Goal: Navigation & Orientation: Find specific page/section

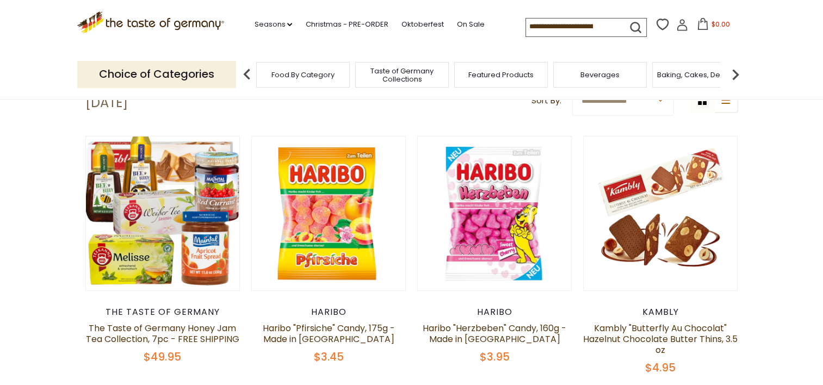
scroll to position [283, 0]
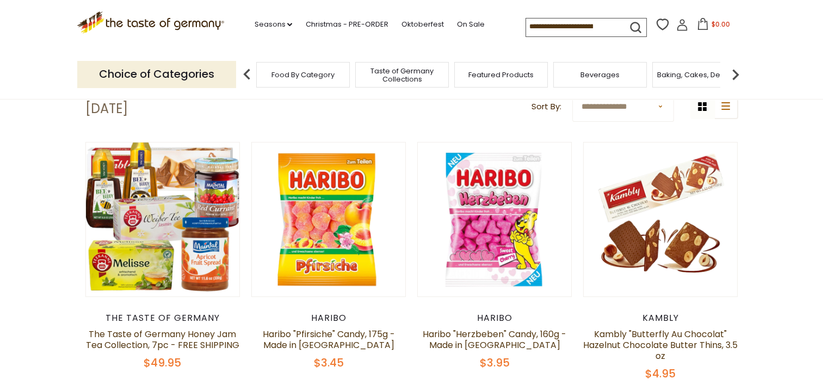
click at [639, 109] on select "**********" at bounding box center [623, 107] width 102 height 30
click at [799, 97] on header "Free Shipping Starts at $80.00. Varies by Region. Exclusions Apply. Click here …" at bounding box center [411, 50] width 823 height 100
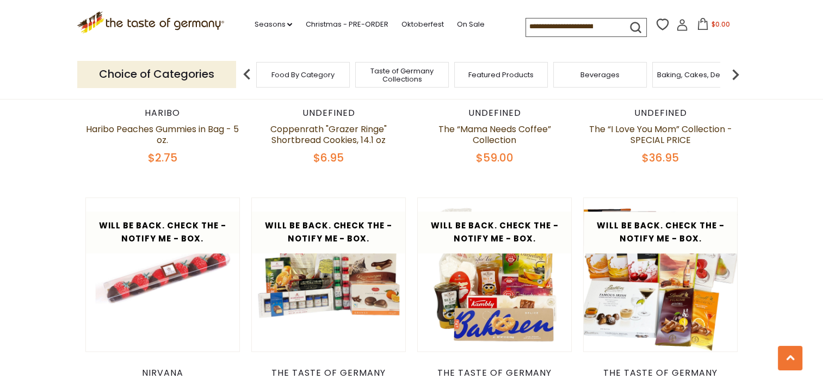
scroll to position [0, 0]
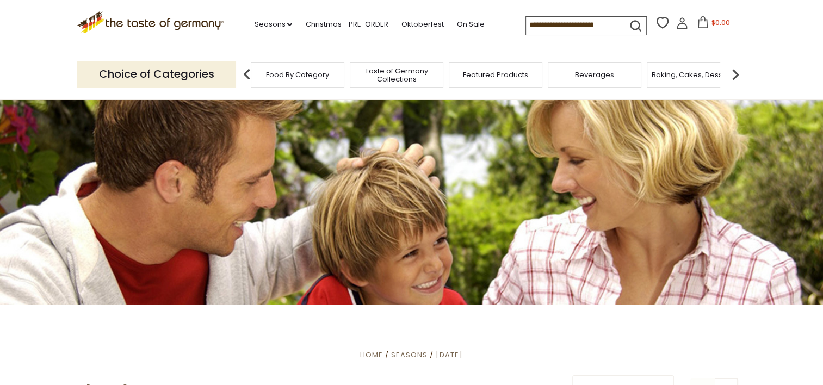
click at [321, 77] on span "Food By Category" at bounding box center [297, 75] width 63 height 8
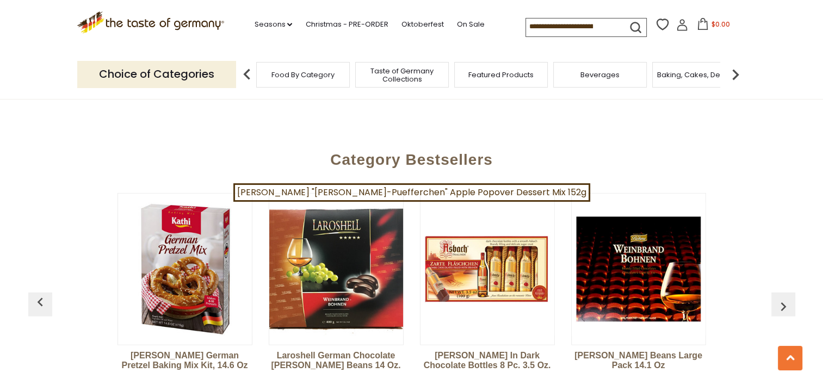
scroll to position [2058, 0]
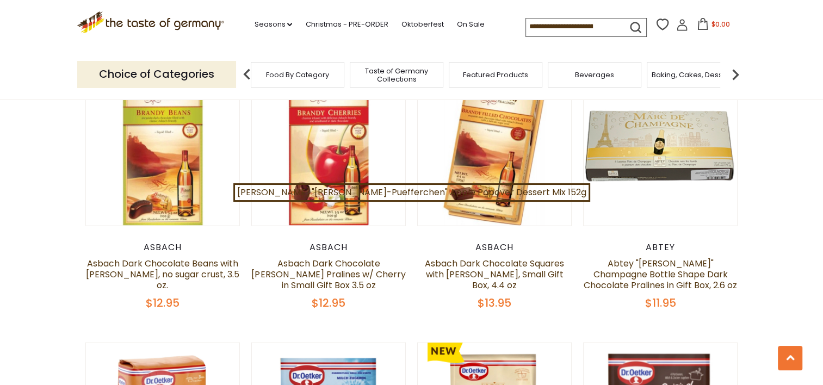
click at [410, 72] on span "Taste of Germany Collections" at bounding box center [396, 75] width 87 height 16
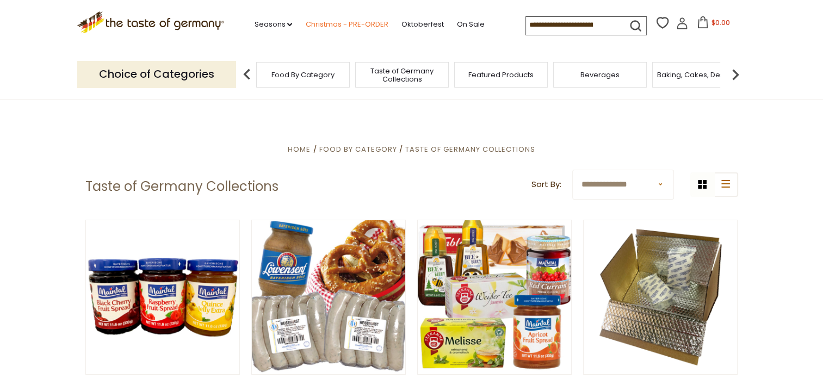
click at [327, 24] on link "Christmas - PRE-ORDER" at bounding box center [346, 24] width 83 height 12
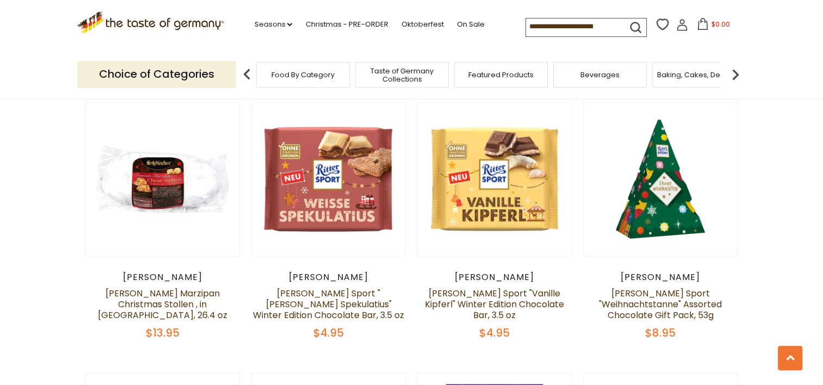
scroll to position [1692, 0]
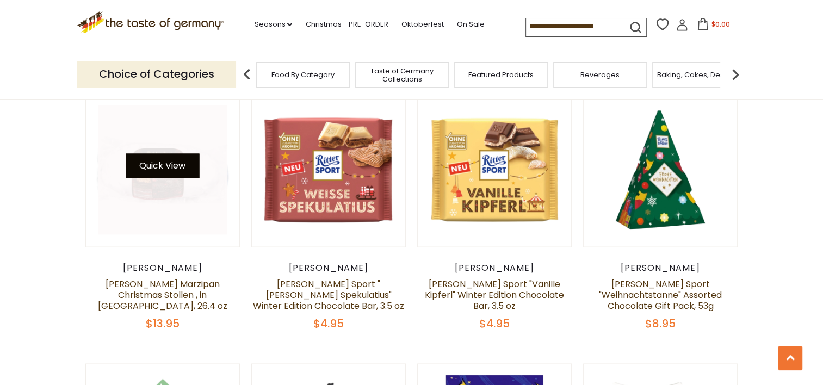
click at [176, 153] on button "Quick View" at bounding box center [162, 165] width 73 height 24
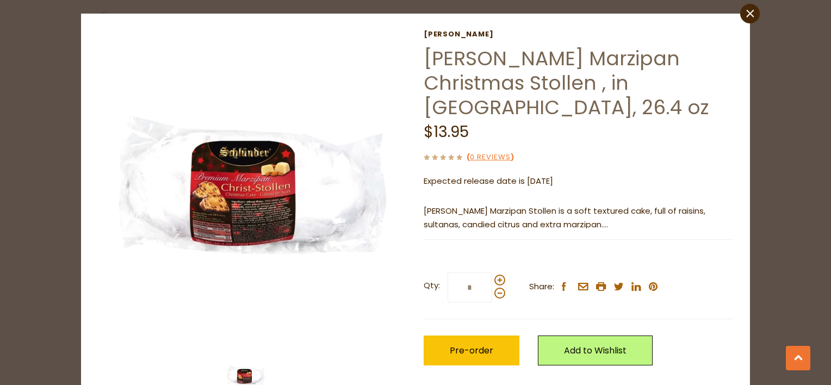
scroll to position [28, 0]
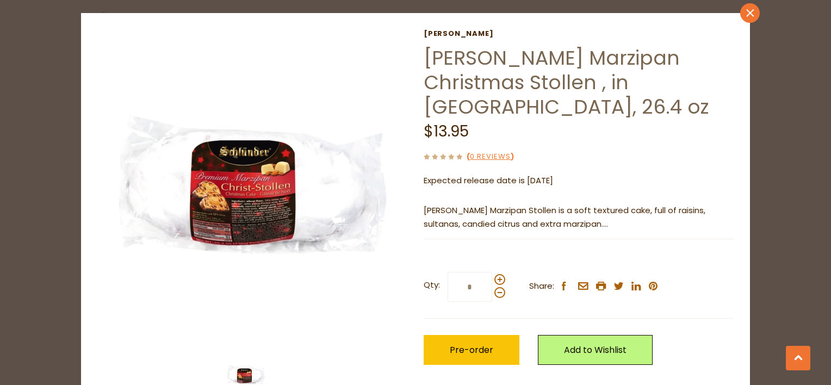
click at [746, 12] on icon "close" at bounding box center [750, 13] width 8 height 8
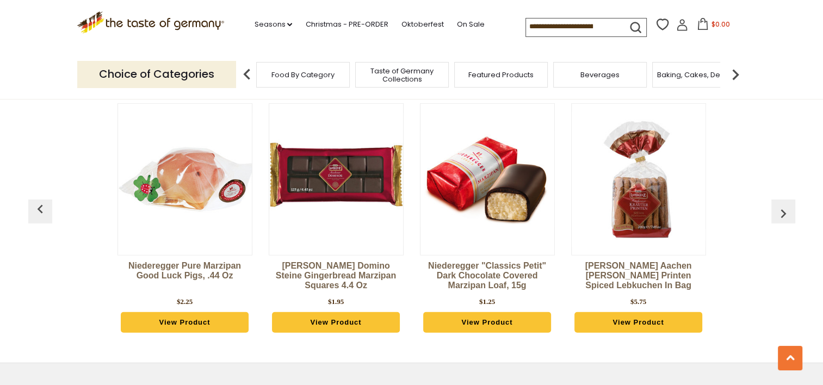
scroll to position [2963, 0]
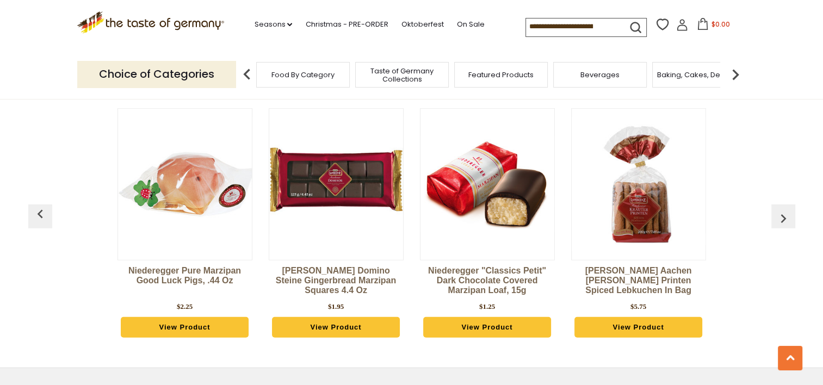
click at [788, 210] on img "button" at bounding box center [783, 218] width 17 height 17
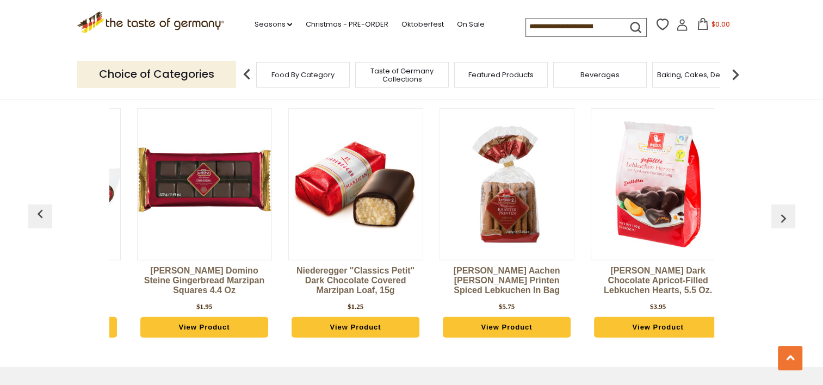
scroll to position [0, 151]
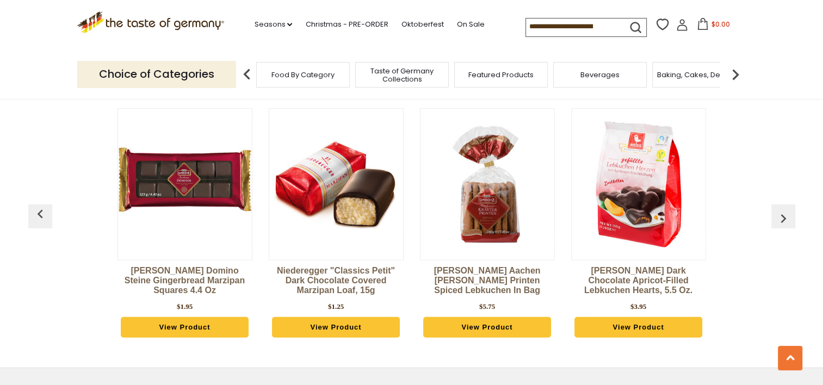
click at [788, 210] on img "button" at bounding box center [783, 218] width 17 height 17
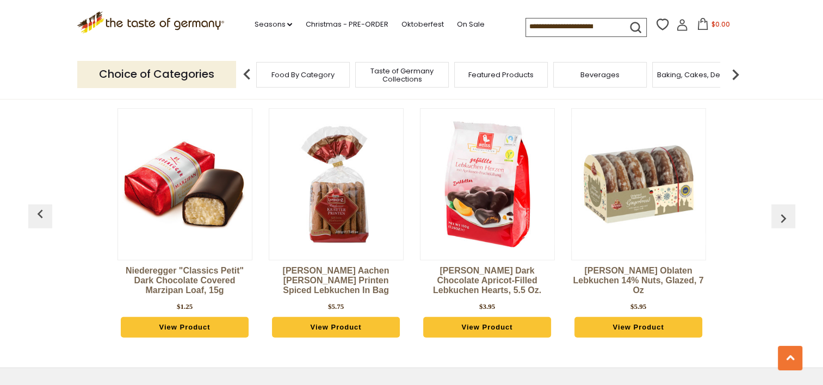
click at [788, 210] on img "button" at bounding box center [783, 218] width 17 height 17
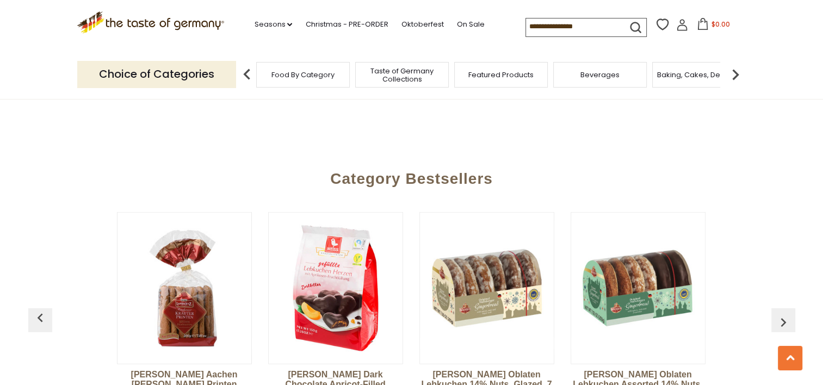
scroll to position [2530, 0]
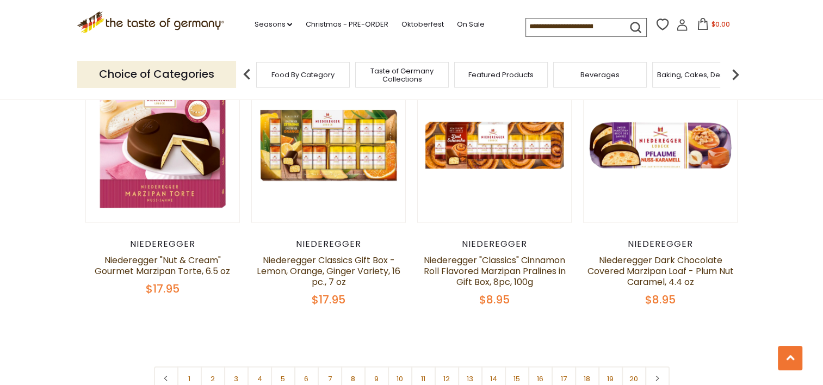
click at [548, 26] on input at bounding box center [572, 25] width 92 height 15
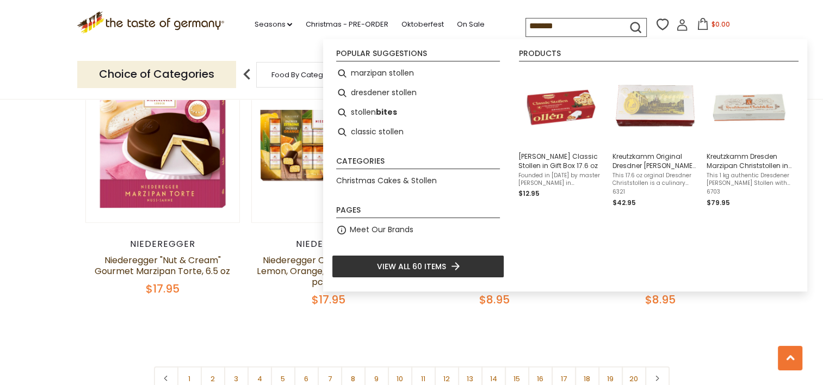
type input "*******"
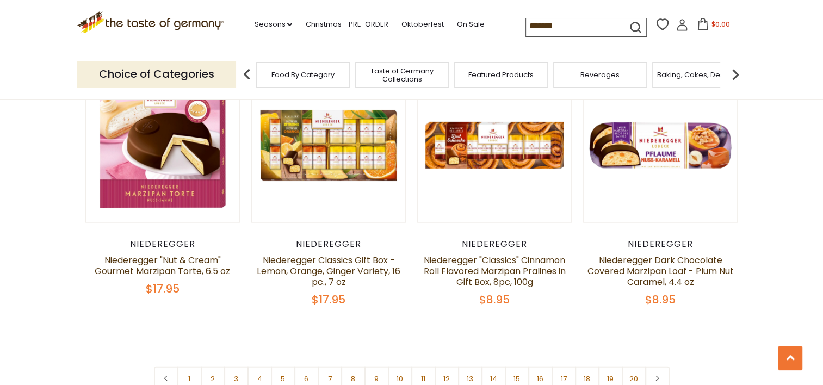
click at [634, 27] on icon "submit" at bounding box center [635, 27] width 15 height 15
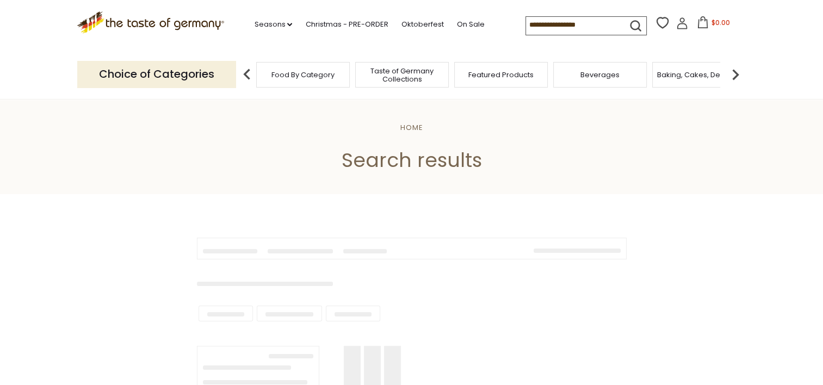
type input "*******"
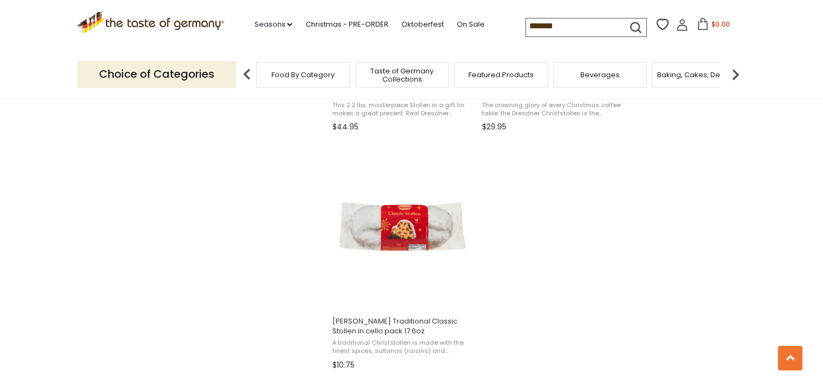
scroll to position [1833, 0]
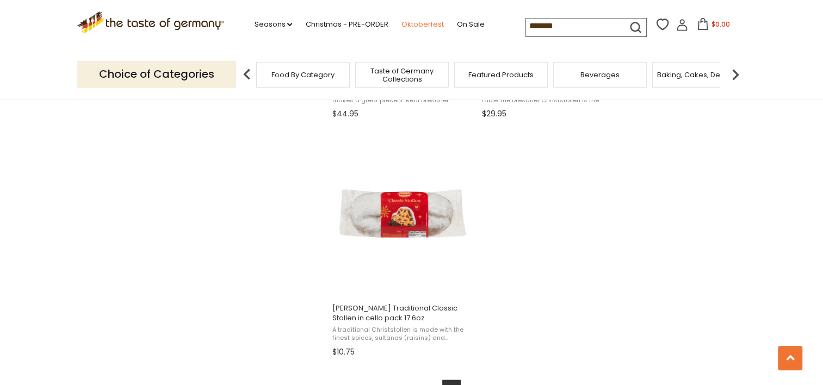
click at [425, 20] on link "Oktoberfest" at bounding box center [422, 24] width 42 height 12
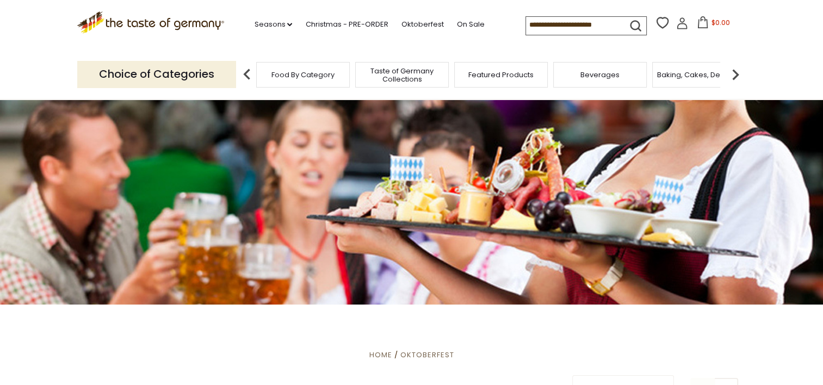
click at [733, 71] on img at bounding box center [735, 75] width 22 height 22
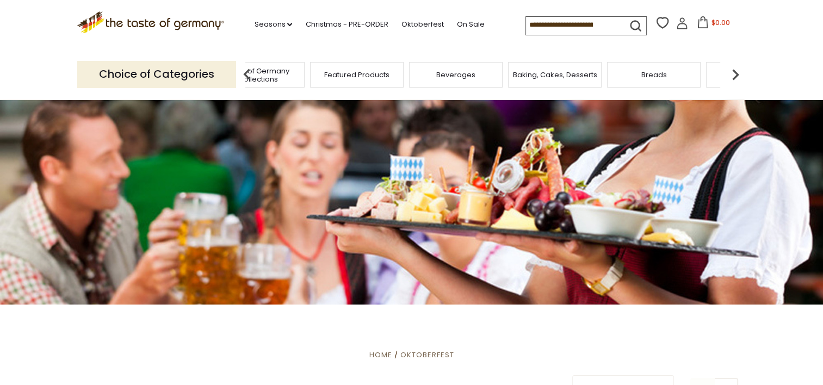
click at [733, 71] on img at bounding box center [735, 75] width 22 height 22
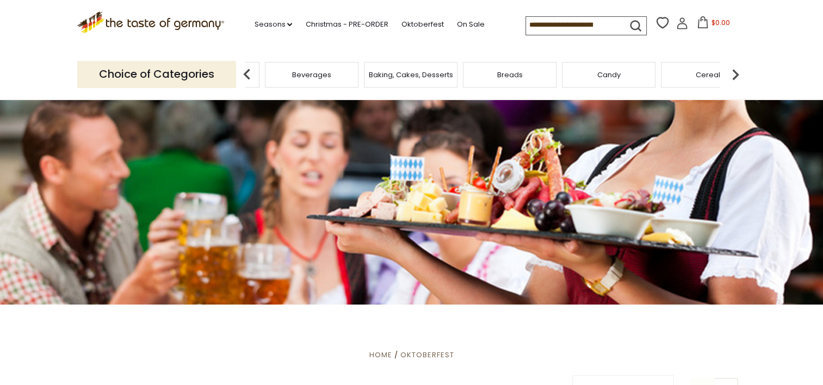
click at [733, 71] on img at bounding box center [735, 75] width 22 height 22
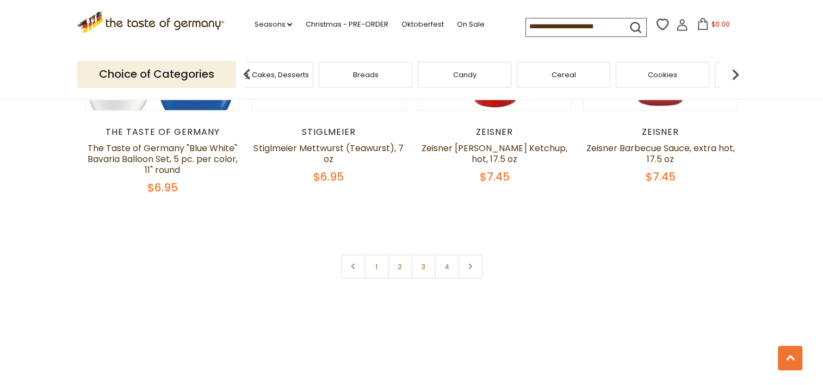
scroll to position [2641, 0]
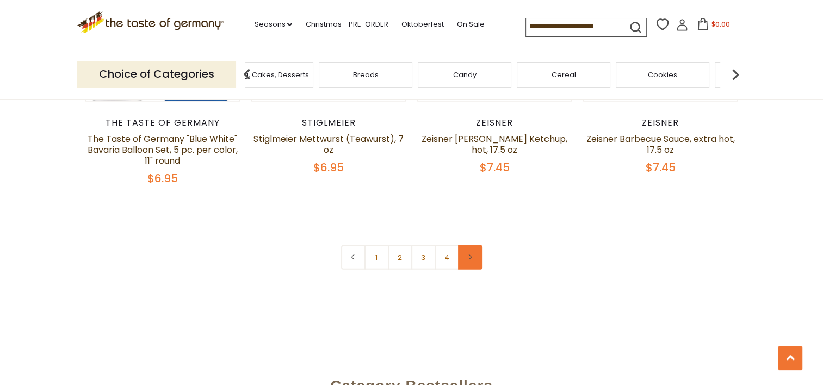
click at [473, 258] on icon at bounding box center [470, 257] width 7 height 5
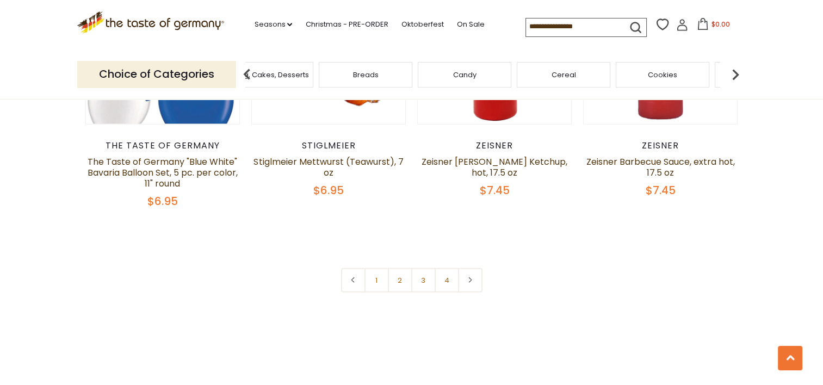
scroll to position [2627, 0]
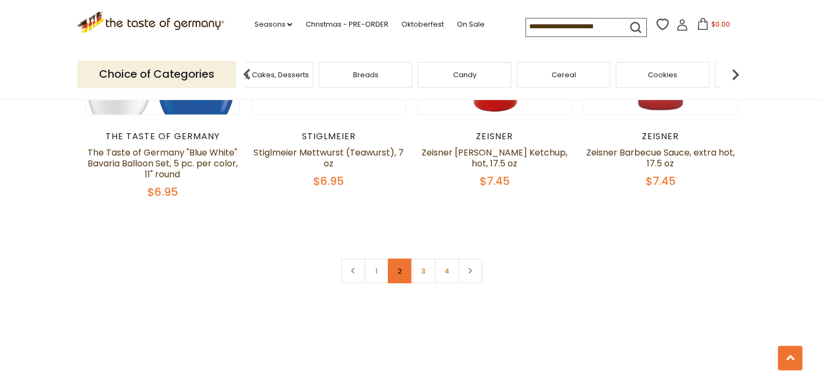
click at [400, 274] on link "2" at bounding box center [400, 271] width 24 height 24
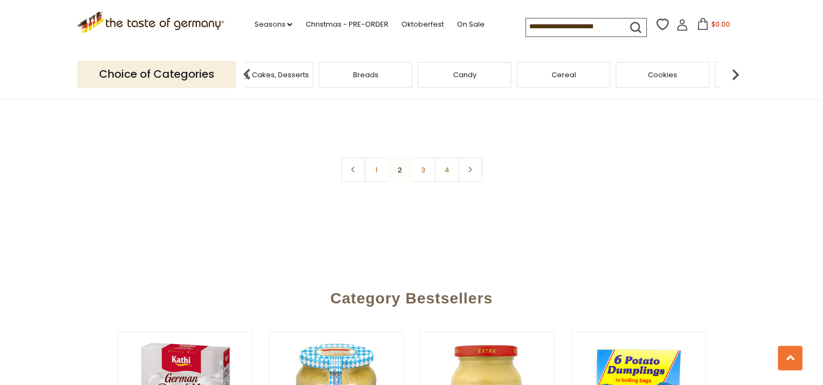
scroll to position [2623, 0]
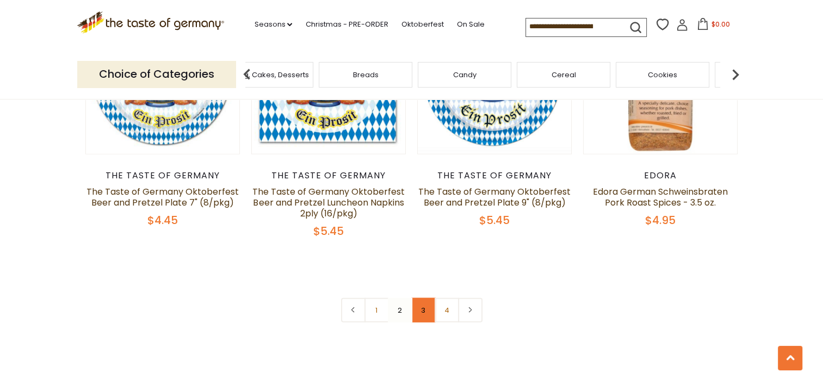
click at [422, 298] on link "3" at bounding box center [423, 310] width 24 height 24
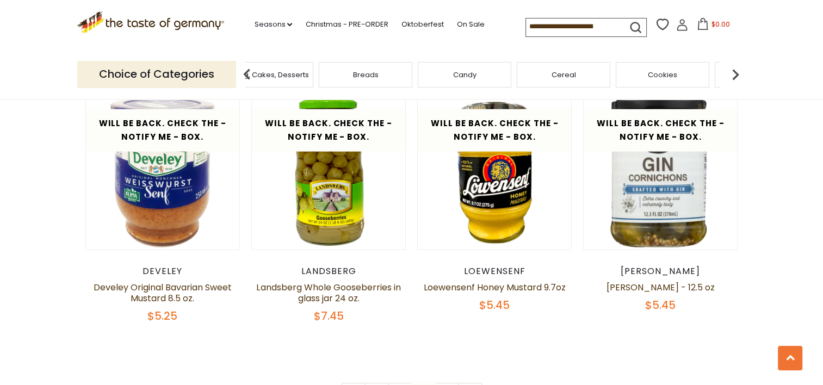
scroll to position [2475, 0]
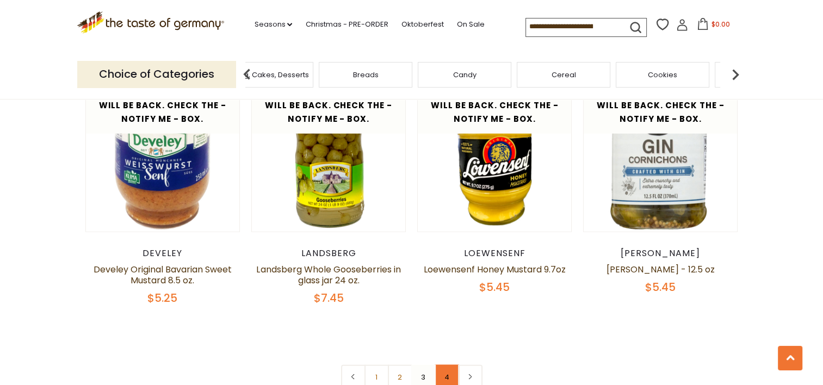
click at [449, 367] on link "4" at bounding box center [447, 377] width 24 height 24
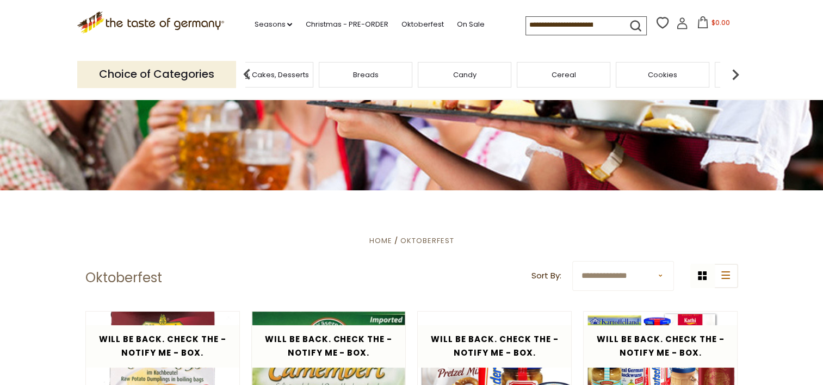
scroll to position [20, 0]
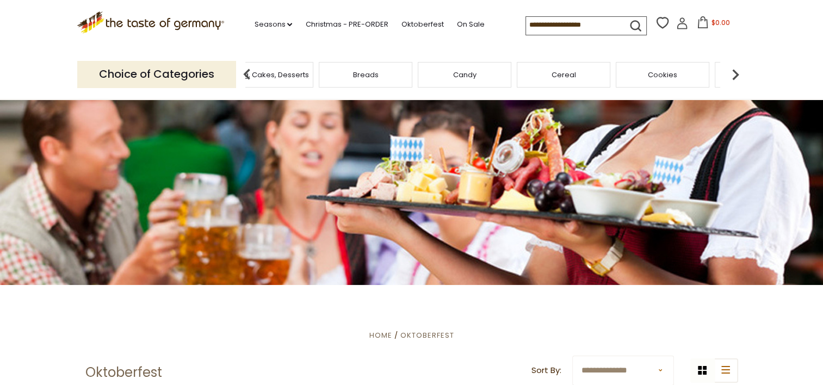
click at [731, 76] on img at bounding box center [735, 75] width 22 height 22
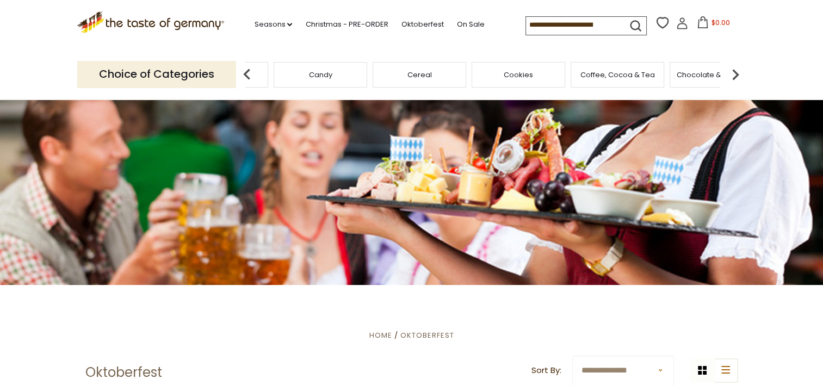
click at [731, 76] on img at bounding box center [735, 75] width 22 height 22
click at [733, 76] on img at bounding box center [735, 75] width 22 height 22
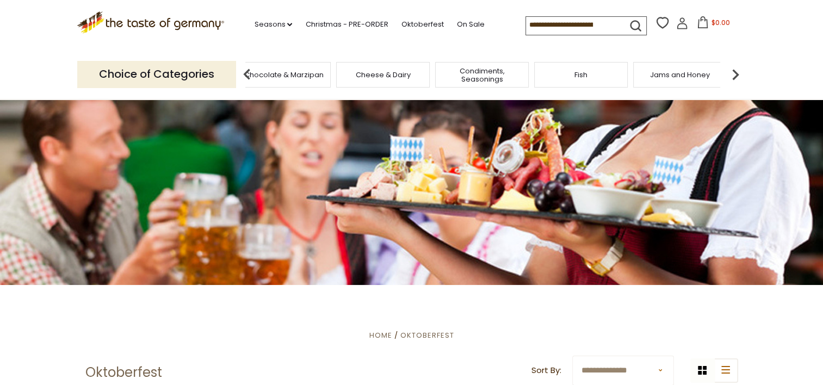
click at [733, 76] on img at bounding box center [735, 75] width 22 height 22
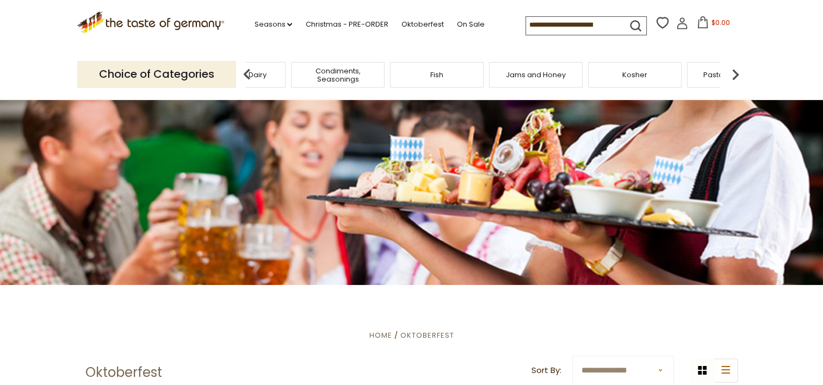
click at [735, 74] on img at bounding box center [735, 75] width 22 height 22
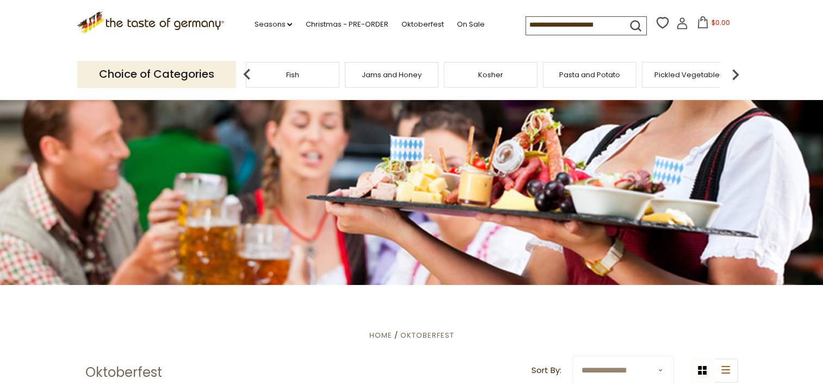
click at [735, 74] on img at bounding box center [735, 75] width 22 height 22
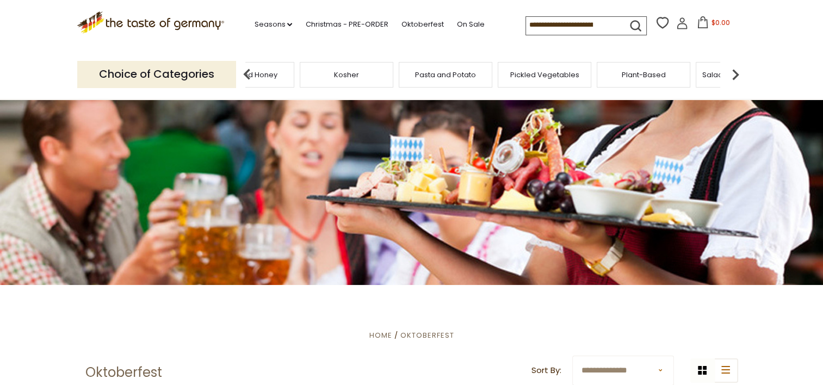
click at [735, 74] on img at bounding box center [735, 75] width 22 height 22
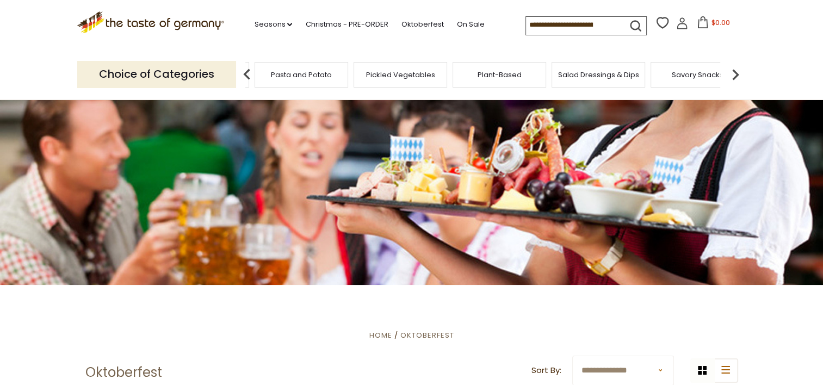
click at [735, 74] on img at bounding box center [735, 75] width 22 height 22
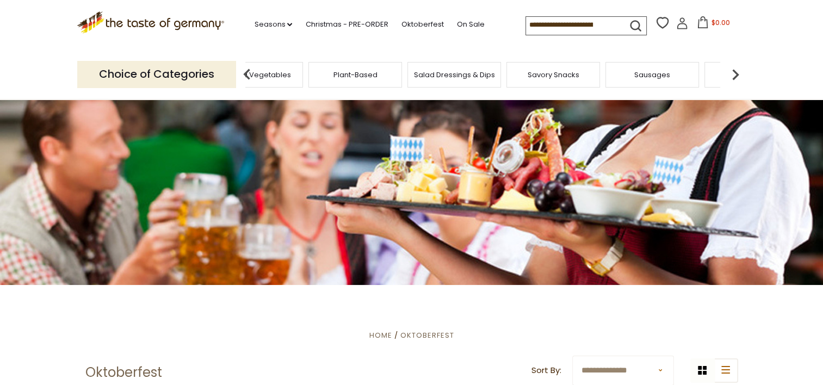
click at [735, 74] on img at bounding box center [735, 75] width 22 height 22
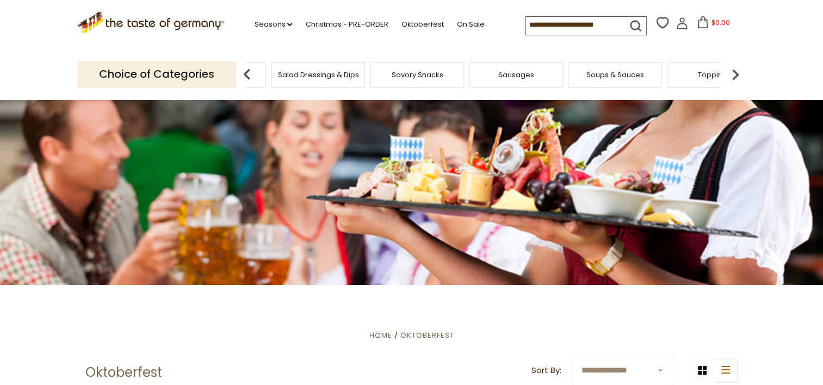
click at [519, 78] on span "Sausages" at bounding box center [516, 75] width 36 height 8
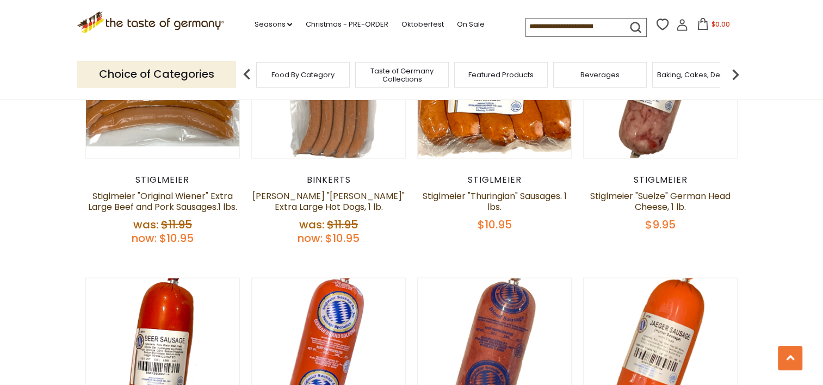
scroll to position [2149, 0]
